Goal: Communication & Community: Share content

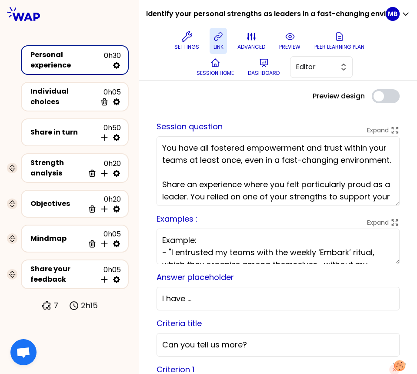
click at [214, 31] on icon at bounding box center [218, 36] width 10 height 10
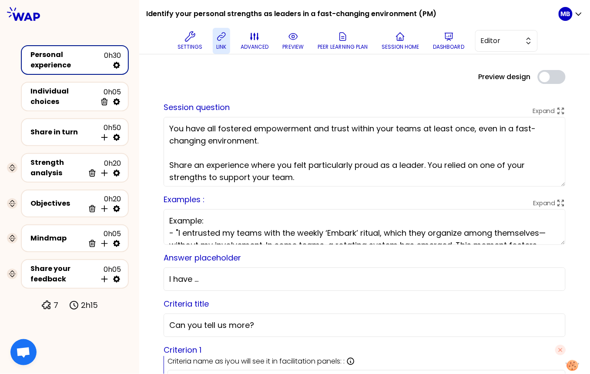
click at [224, 36] on icon at bounding box center [221, 36] width 10 height 10
click at [286, 36] on button "preview" at bounding box center [293, 41] width 28 height 26
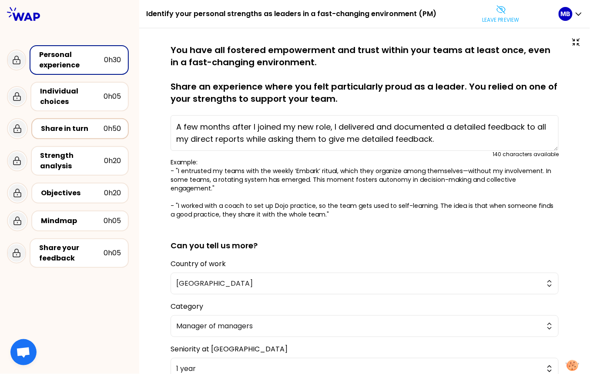
click at [86, 129] on div "Share in turn" at bounding box center [72, 129] width 63 height 10
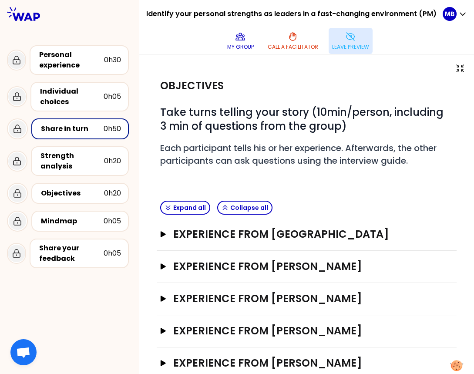
click at [351, 37] on icon at bounding box center [350, 37] width 8 height 8
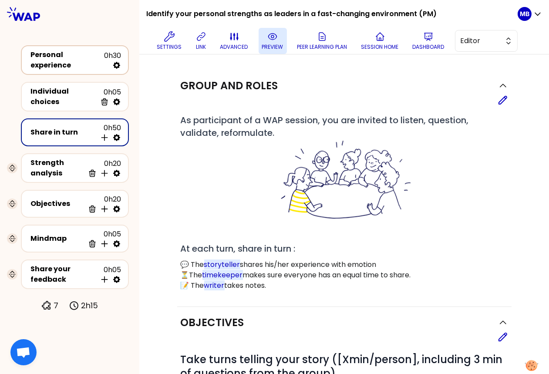
click at [81, 58] on div "Personal experience" at bounding box center [67, 60] width 74 height 21
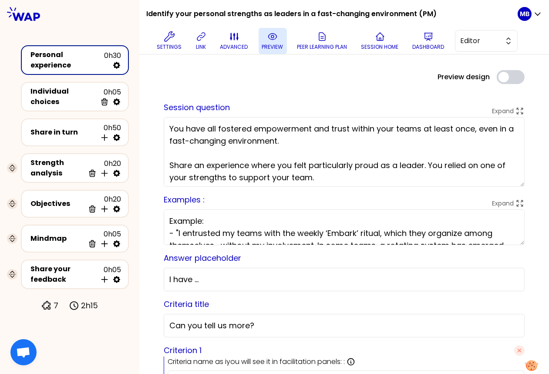
click at [276, 46] on p "preview" at bounding box center [272, 47] width 21 height 7
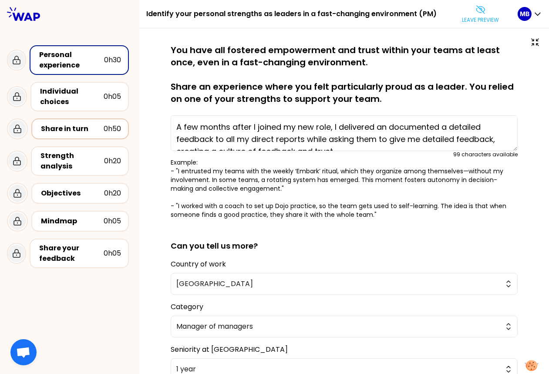
click at [83, 133] on div "Share in turn" at bounding box center [72, 129] width 63 height 10
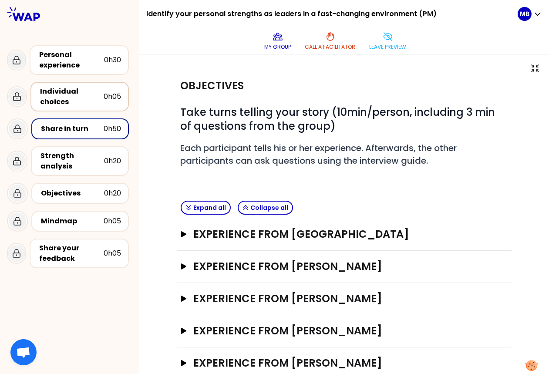
click at [81, 94] on div "Individual choices" at bounding box center [72, 96] width 64 height 21
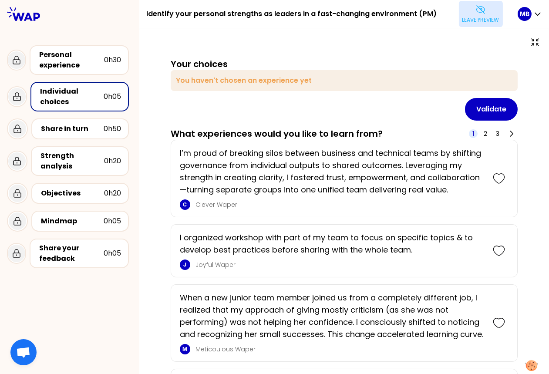
click at [417, 20] on p "Leave preview" at bounding box center [480, 20] width 37 height 7
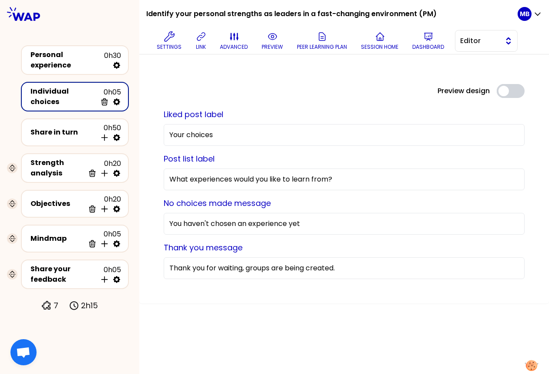
click at [417, 43] on button "Editor" at bounding box center [486, 41] width 63 height 22
click at [417, 72] on span "Facilitator" at bounding box center [491, 76] width 37 height 10
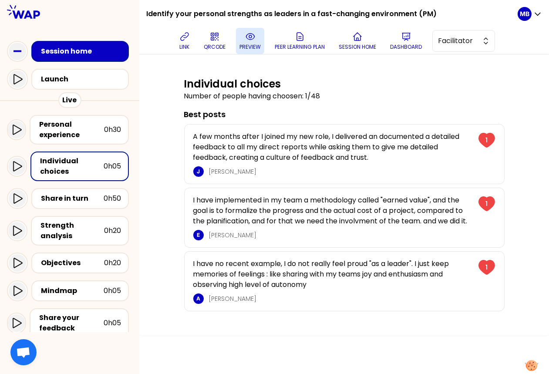
click at [253, 42] on button "preview" at bounding box center [250, 41] width 28 height 26
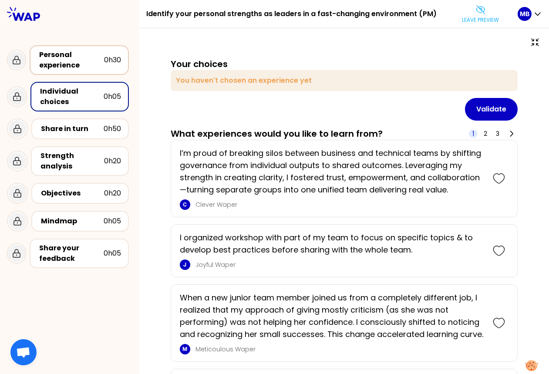
click at [87, 57] on div "Personal experience" at bounding box center [71, 60] width 65 height 21
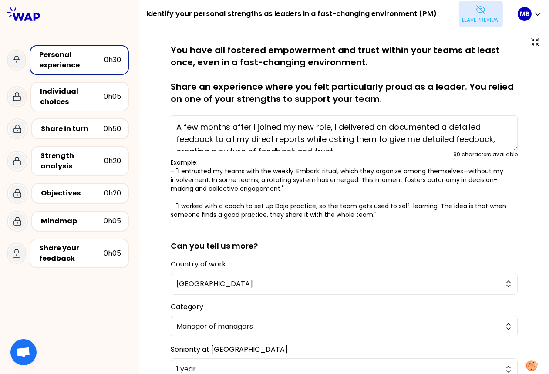
click at [417, 9] on button "Leave preview" at bounding box center [481, 14] width 44 height 26
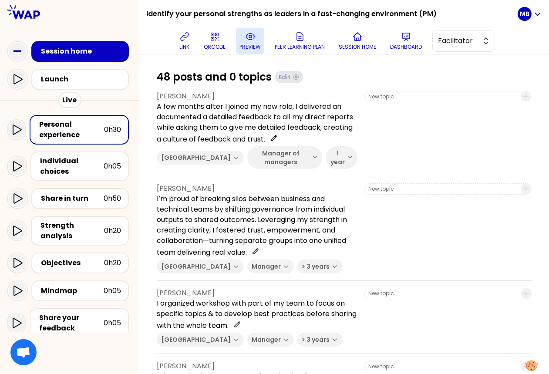
click at [248, 34] on icon at bounding box center [250, 36] width 10 height 10
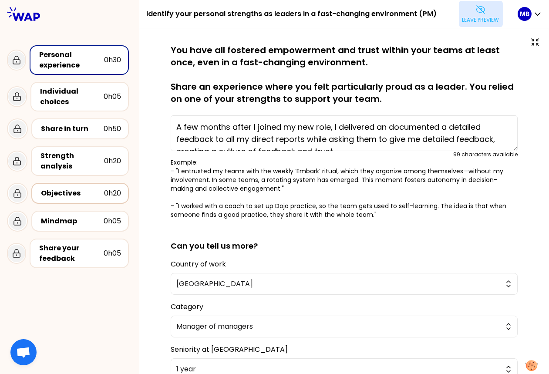
click at [59, 191] on div "Objectives" at bounding box center [72, 193] width 63 height 10
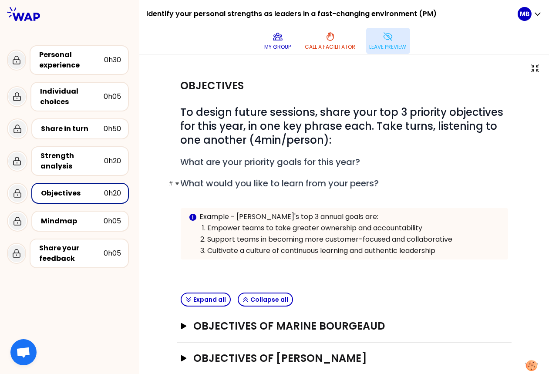
click at [348, 184] on span "What would you like to learn from your peers?" at bounding box center [280, 183] width 198 height 12
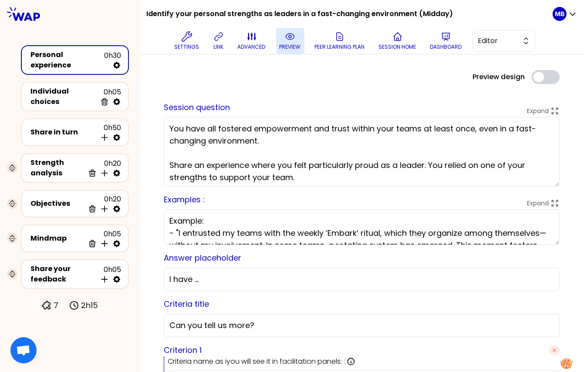
click at [283, 44] on p "preview" at bounding box center [289, 47] width 21 height 7
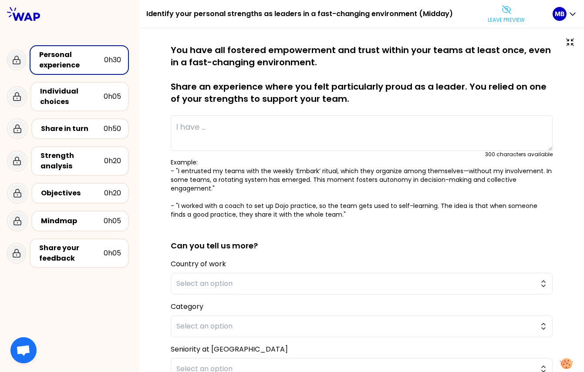
type textarea "I worked with a coach to set up Dojo practice, so the team gets used to self-le…"
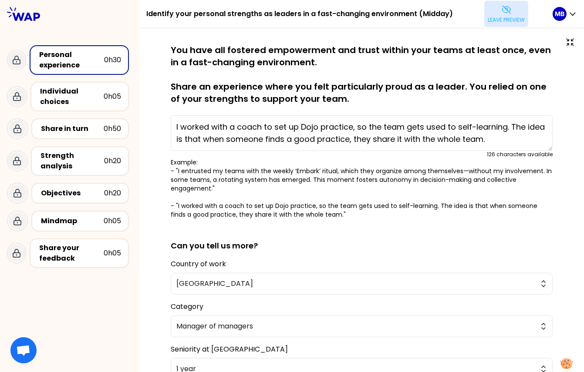
click at [493, 10] on button "Leave preview" at bounding box center [506, 14] width 44 height 26
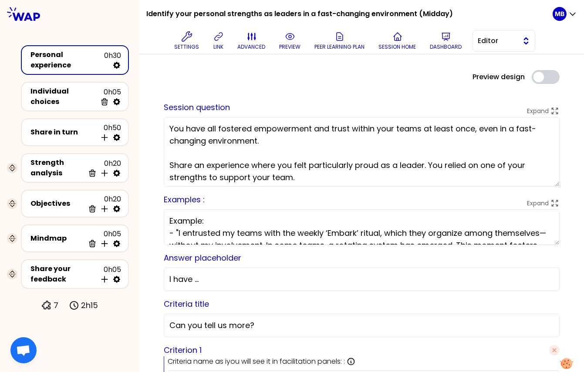
click at [513, 43] on span "Editor" at bounding box center [497, 41] width 39 height 10
click at [502, 75] on span "Facilitator" at bounding box center [508, 76] width 37 height 10
click at [286, 39] on icon at bounding box center [290, 36] width 10 height 10
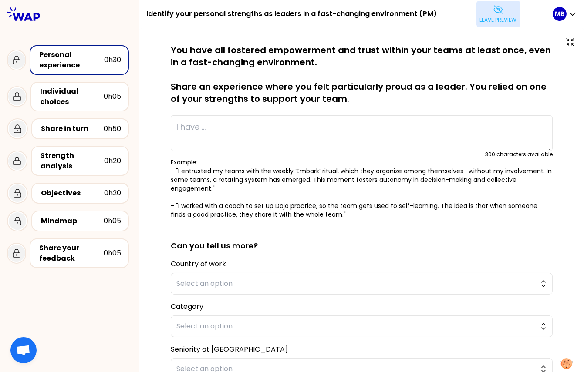
type textarea "A few months after I joined my new role, I delivered an documented a detailed f…"
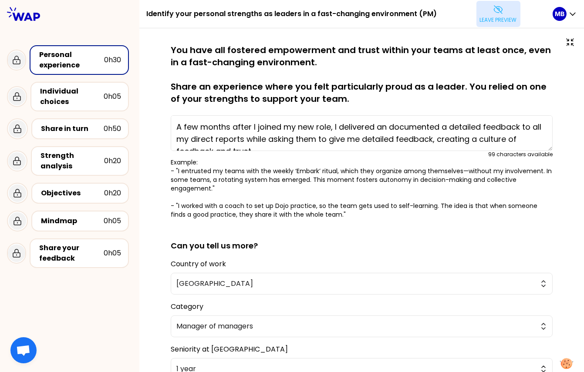
click at [495, 20] on p "Leave preview" at bounding box center [498, 20] width 37 height 7
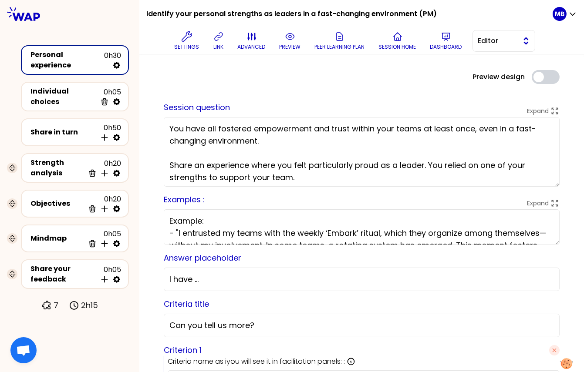
click at [505, 43] on span "Editor" at bounding box center [497, 41] width 39 height 10
click at [496, 75] on span "Facilitator" at bounding box center [508, 76] width 37 height 10
